Goal: Task Accomplishment & Management: Use online tool/utility

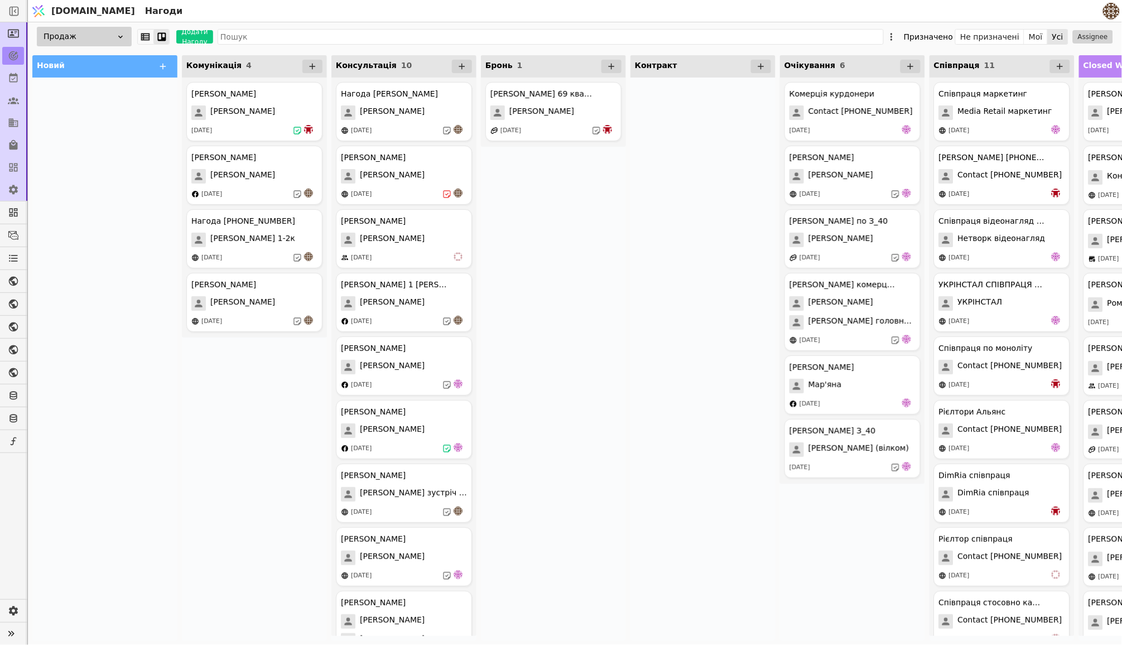
click at [247, 60] on div "Комунікація 4" at bounding box center [254, 66] width 145 height 22
click at [1043, 40] on button "Мої" at bounding box center [1035, 37] width 23 height 16
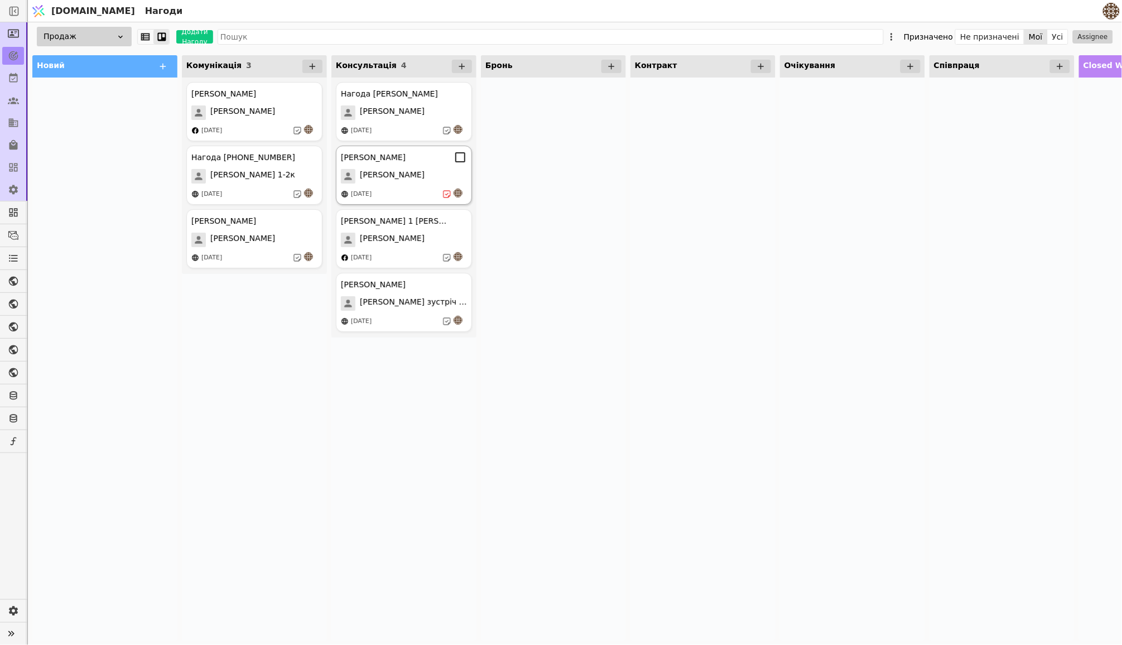
click at [441, 184] on div "[PERSON_NAME] [PERSON_NAME] [DATE]" at bounding box center [404, 175] width 136 height 59
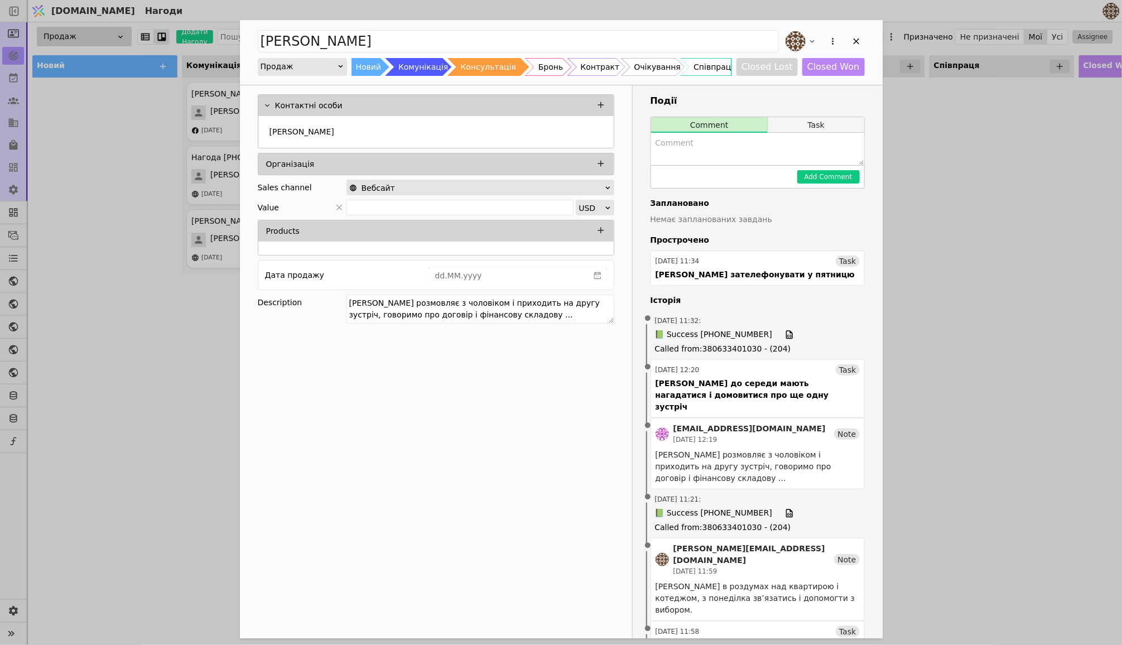
click at [808, 120] on button "Task" at bounding box center [815, 125] width 95 height 16
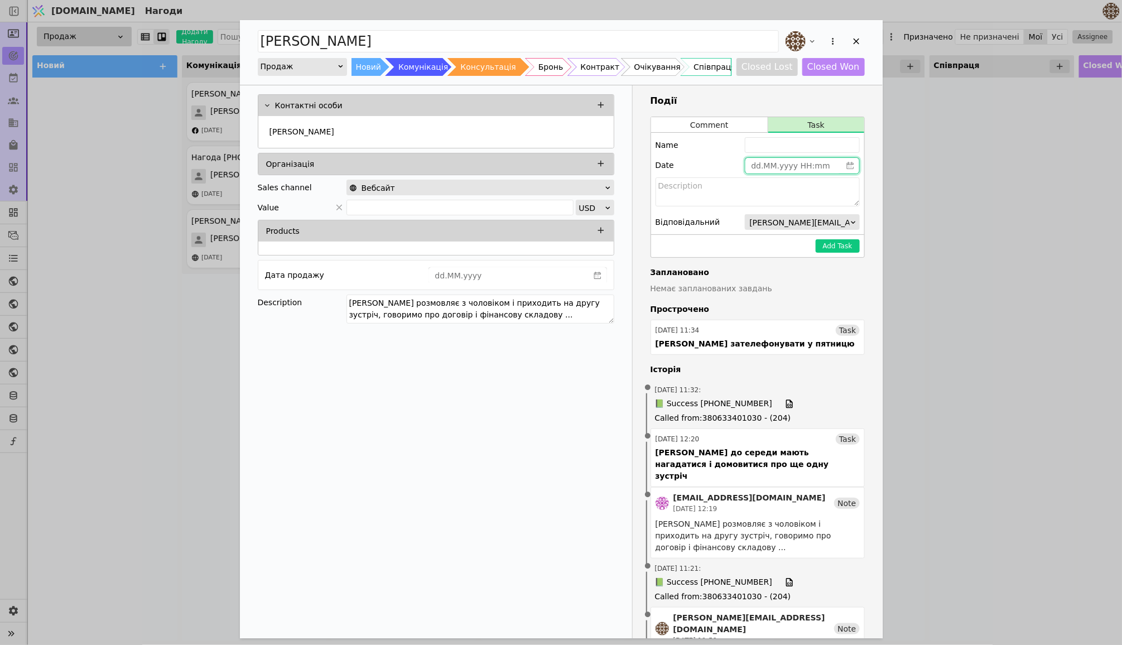
type input "dd.MM.yyyy HH:mm"
click at [793, 162] on input "dd.MM.yyyy HH:mm" at bounding box center [793, 166] width 96 height 16
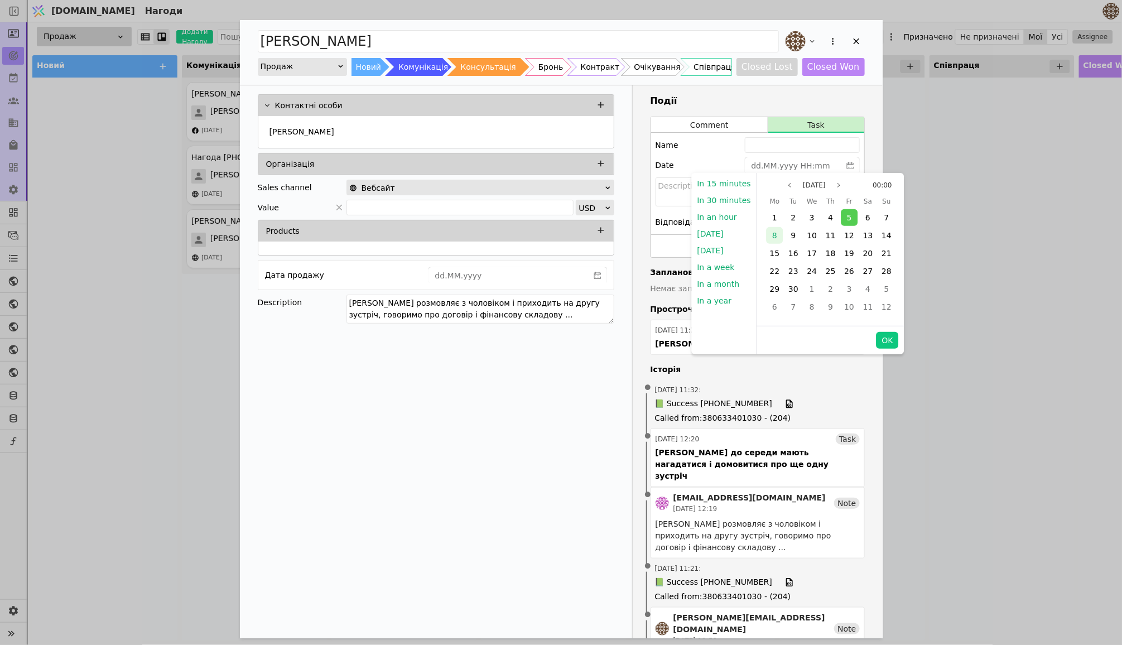
click at [778, 235] on div "8" at bounding box center [774, 235] width 17 height 17
click at [889, 153] on div "[PERSON_NAME] Продаж Новий Комунікація Консультація Бронь Контракт Очікування С…" at bounding box center [561, 322] width 1122 height 645
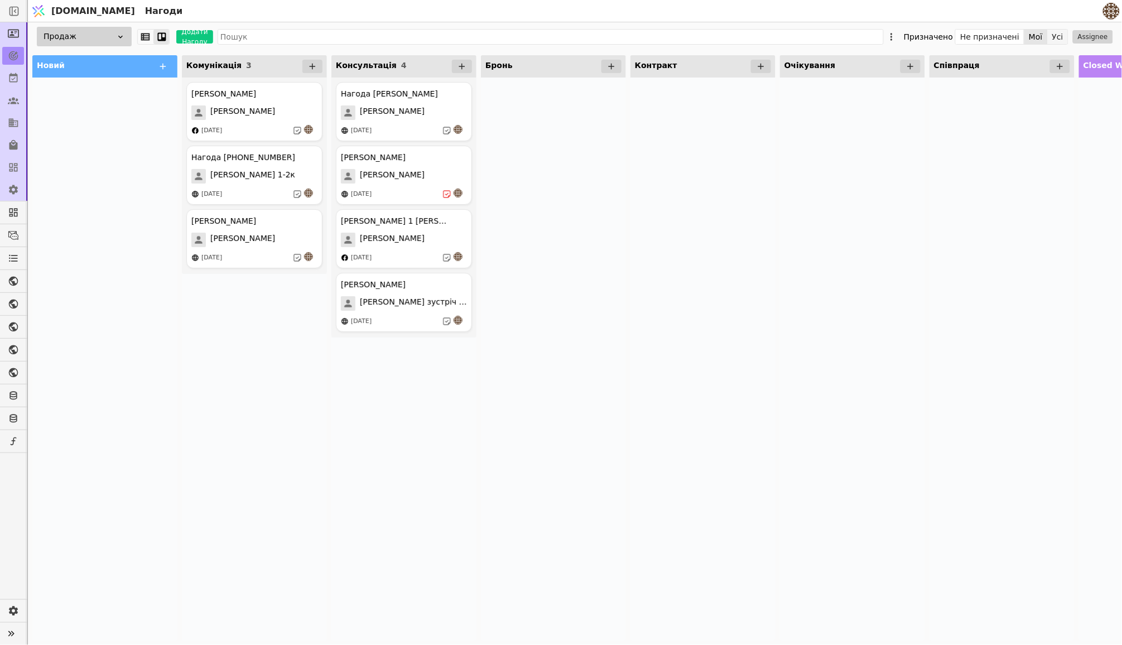
click at [1064, 35] on button "Усі" at bounding box center [1058, 37] width 20 height 16
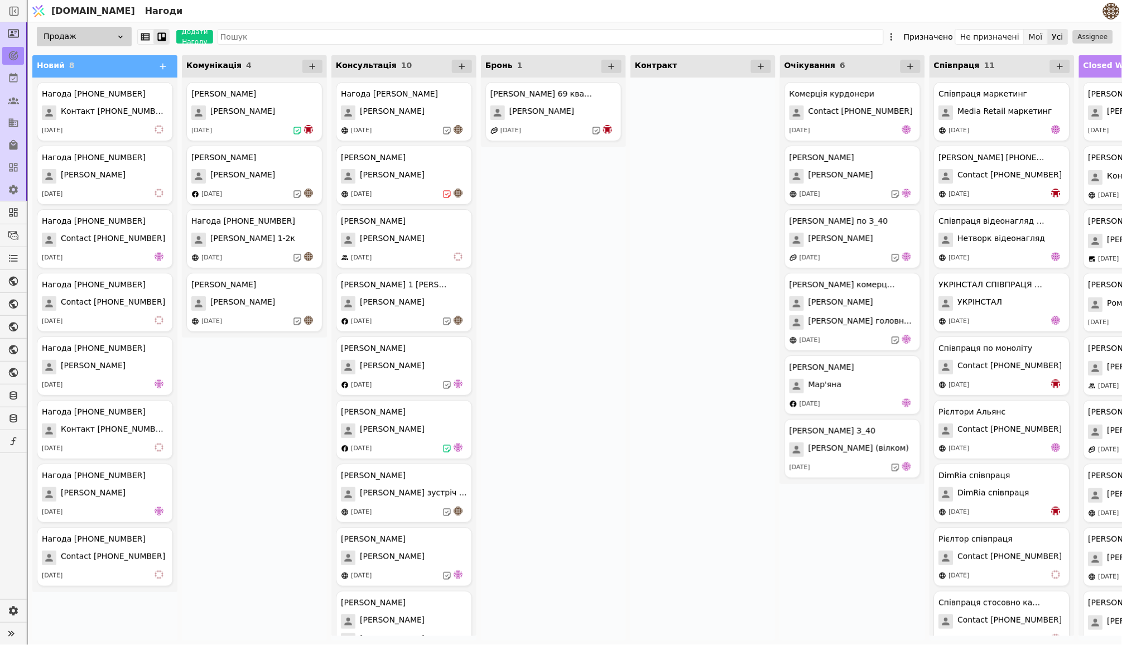
click at [1040, 34] on button "Мої" at bounding box center [1035, 37] width 23 height 16
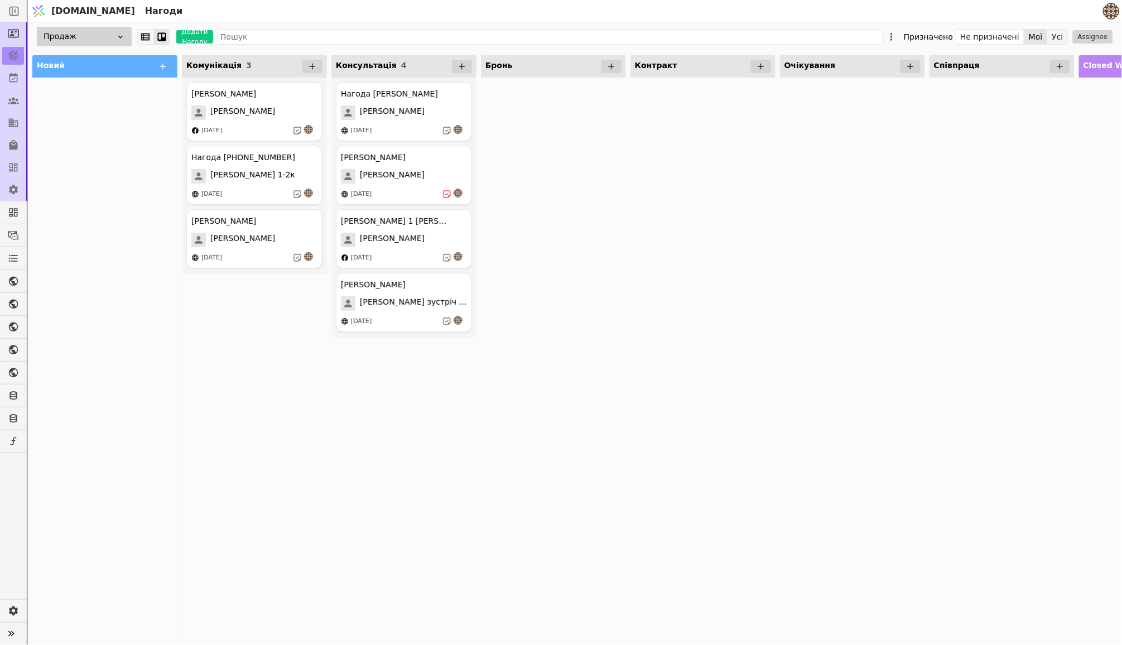
click at [1060, 41] on button "Усі" at bounding box center [1058, 37] width 20 height 16
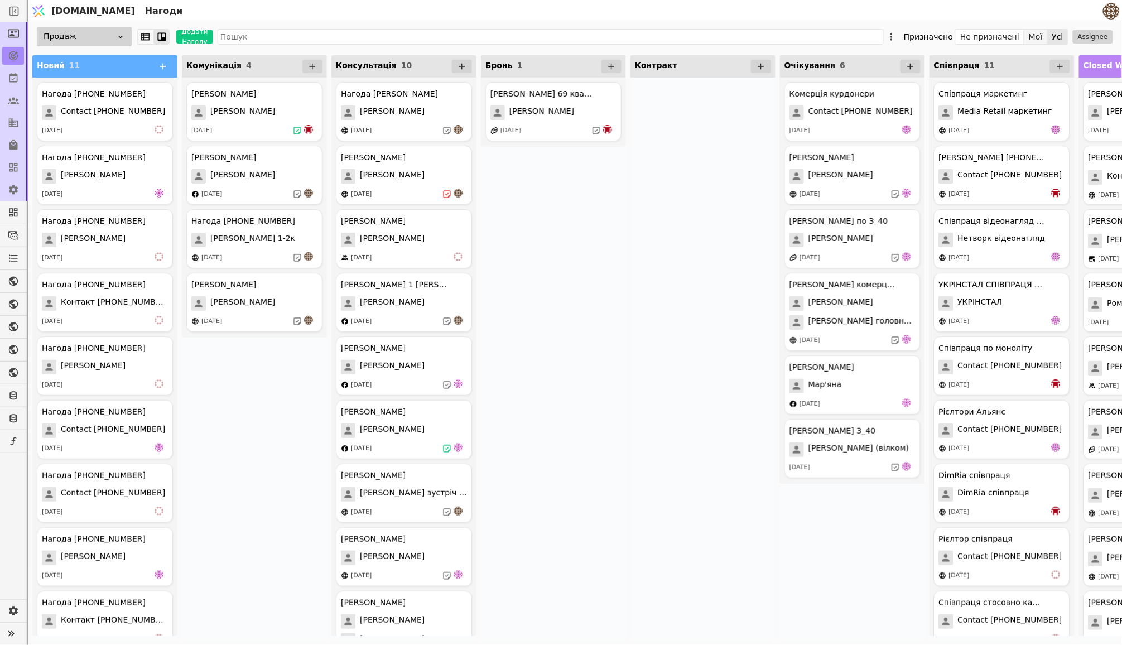
click at [1043, 35] on button "Мої" at bounding box center [1035, 37] width 23 height 16
